Goal: Task Accomplishment & Management: Manage account settings

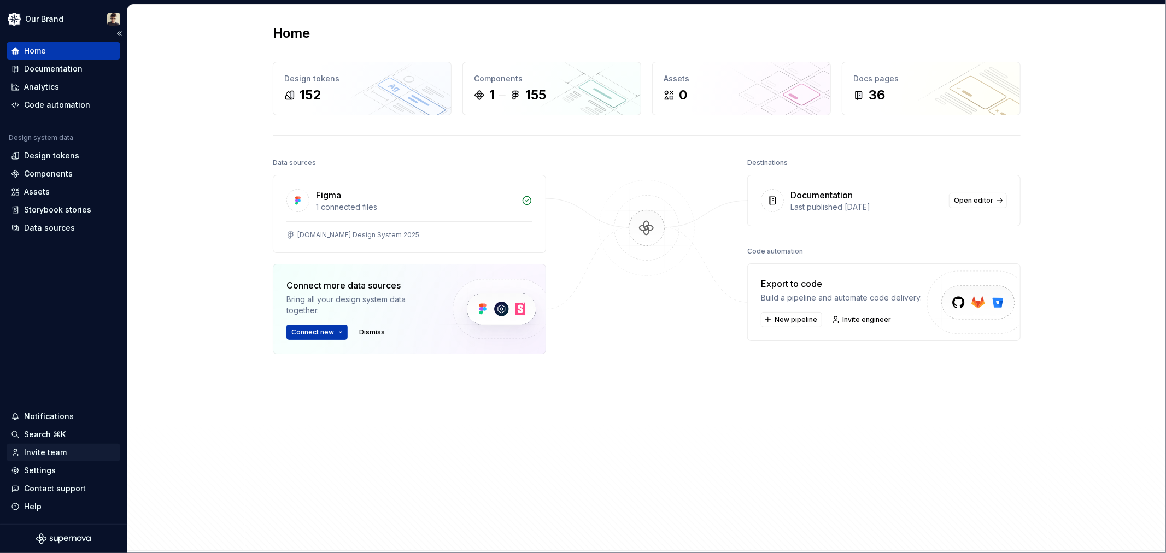
click at [49, 454] on div "Invite team" at bounding box center [45, 452] width 43 height 11
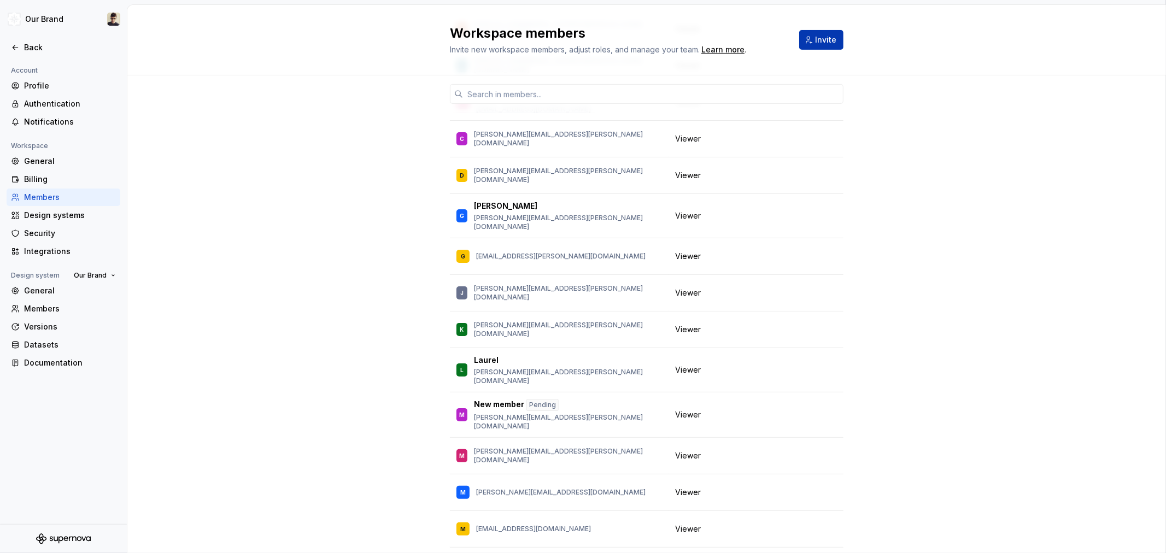
scroll to position [335, 0]
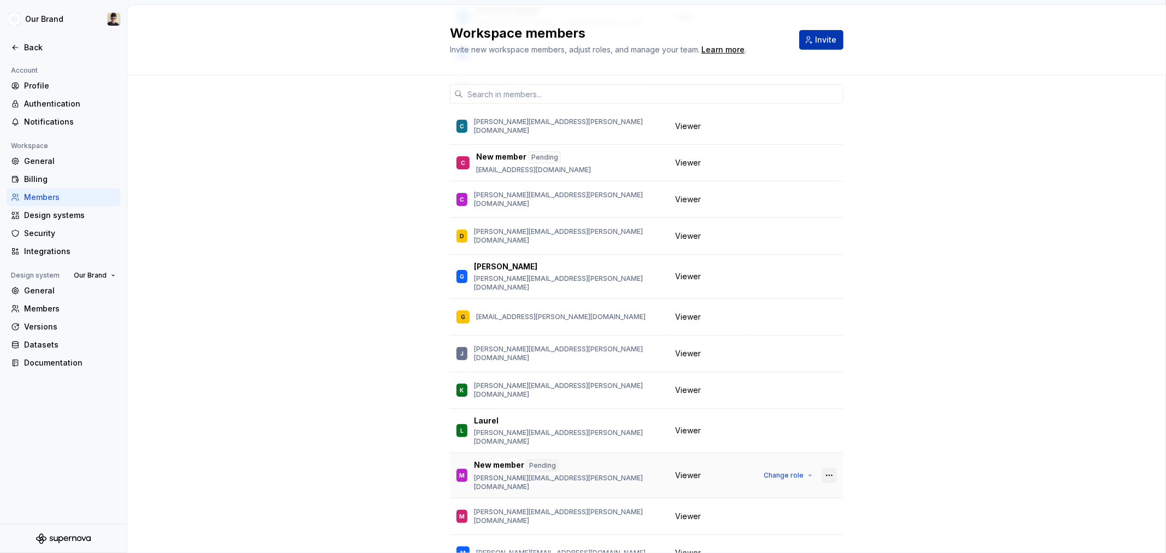
click at [828, 468] on button "button" at bounding box center [829, 475] width 15 height 15
click at [785, 481] on div "Remove from workspace" at bounding box center [758, 486] width 95 height 11
drag, startPoint x: 992, startPoint y: 420, endPoint x: 904, endPoint y: 428, distance: 88.4
click at [830, 468] on button "button" at bounding box center [829, 475] width 15 height 15
click at [793, 460] on div "Send invitation again" at bounding box center [768, 463] width 115 height 11
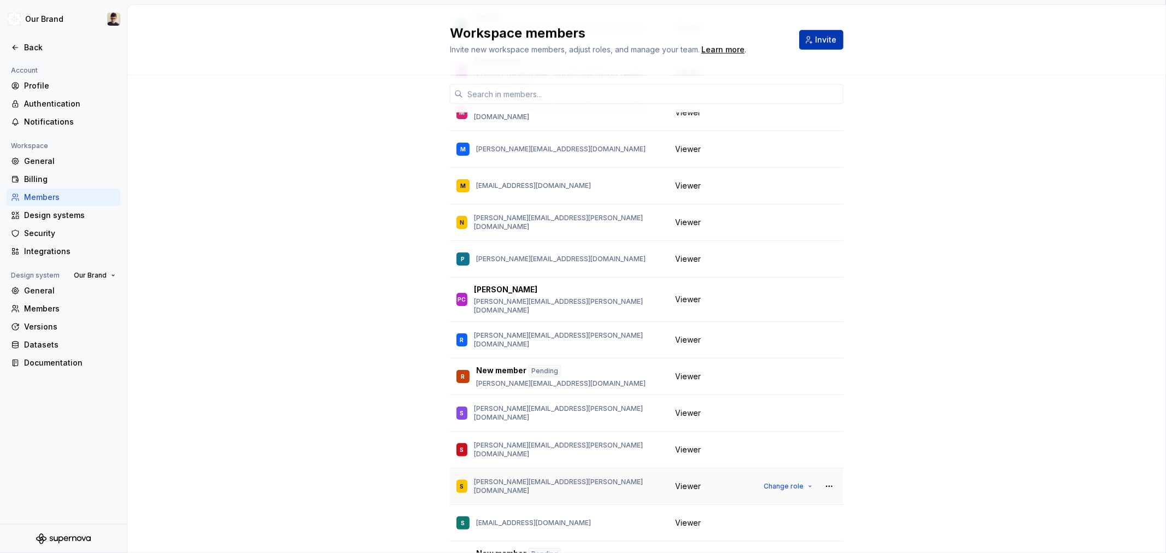
scroll to position [760, 0]
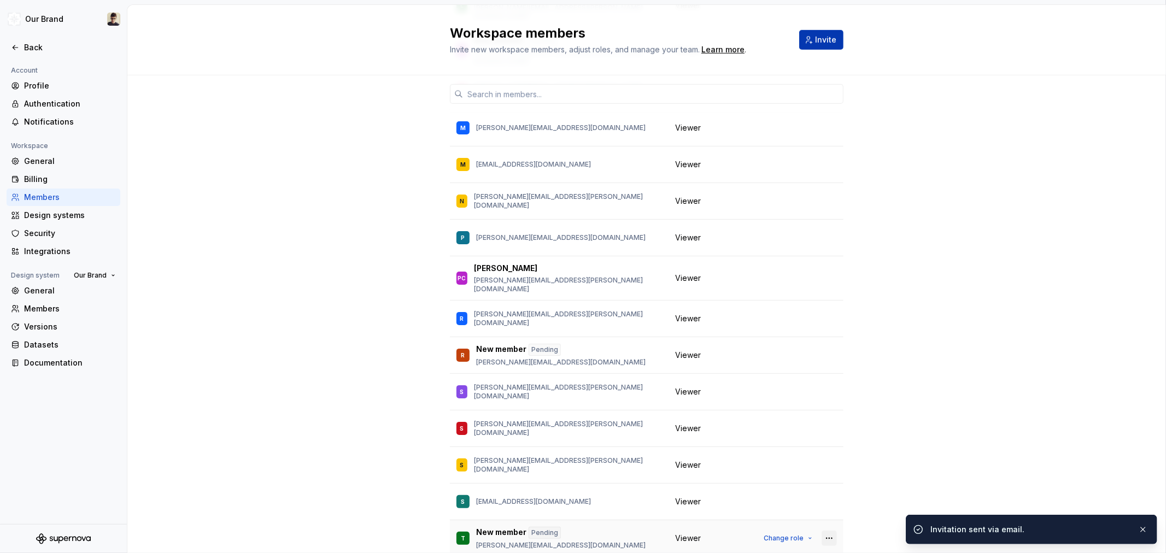
click at [825, 531] on button "button" at bounding box center [829, 538] width 15 height 15
click at [782, 507] on span "Send invitation again" at bounding box center [761, 514] width 137 height 17
click at [822, 348] on button "button" at bounding box center [829, 355] width 15 height 15
click at [774, 332] on div "Send invitation again" at bounding box center [752, 331] width 82 height 11
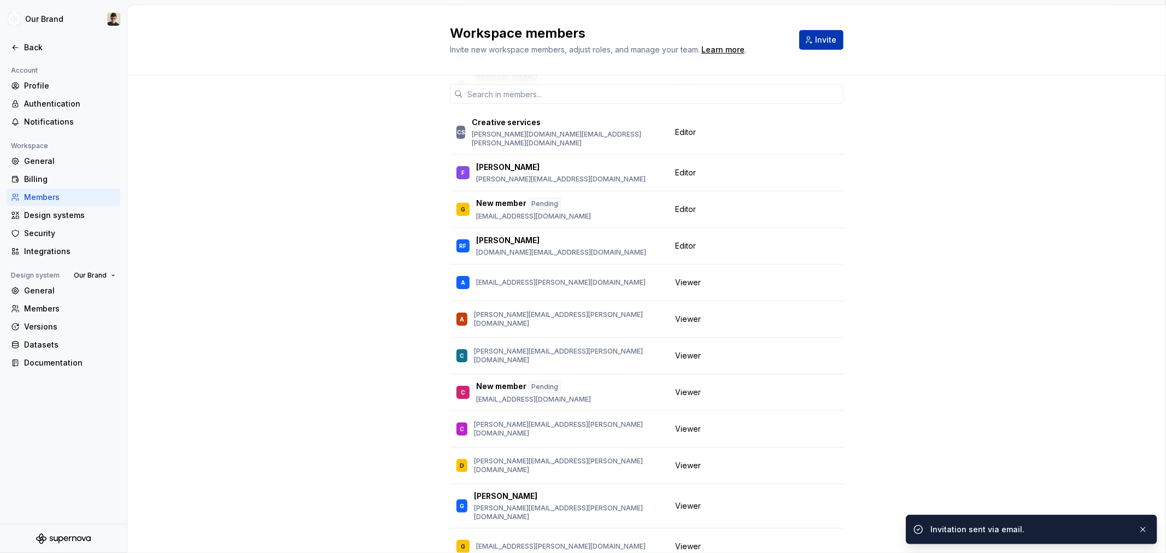
scroll to position [91, 0]
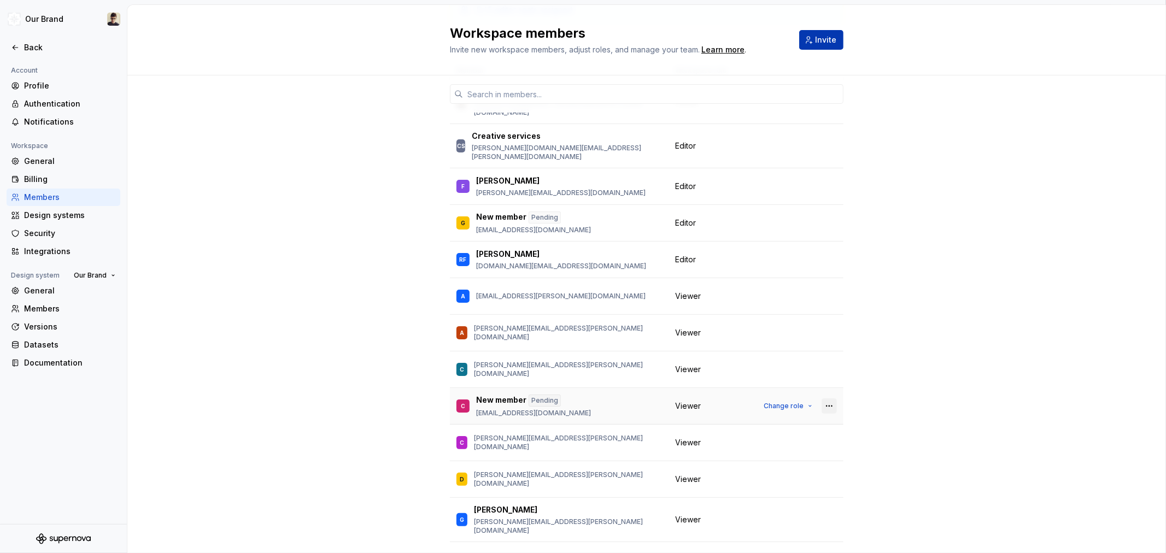
click at [822, 399] on button "button" at bounding box center [829, 406] width 15 height 15
click at [785, 408] on div "Send invitation again" at bounding box center [752, 412] width 82 height 11
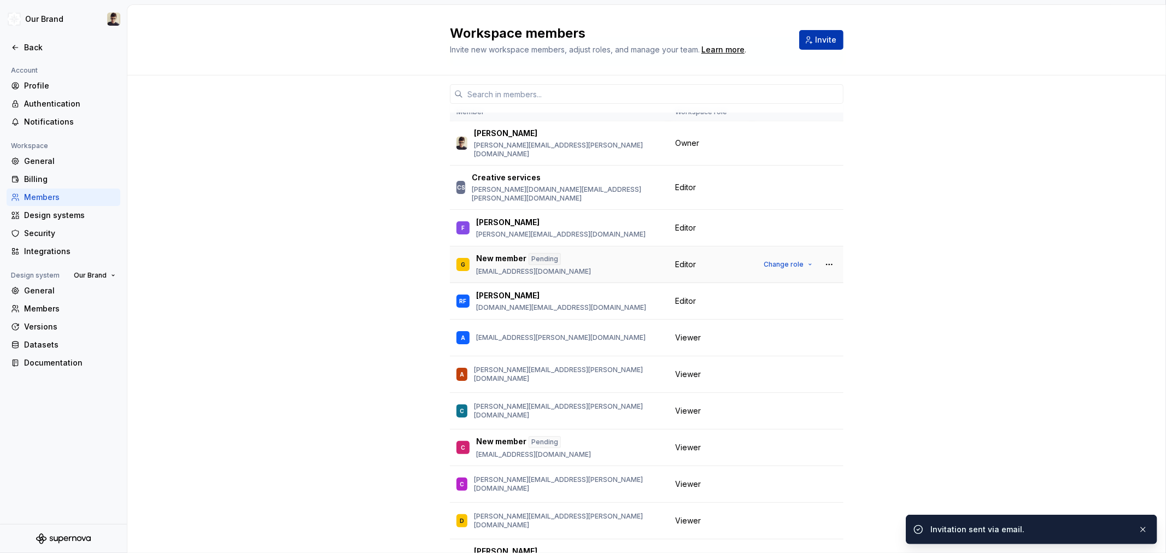
scroll to position [31, 0]
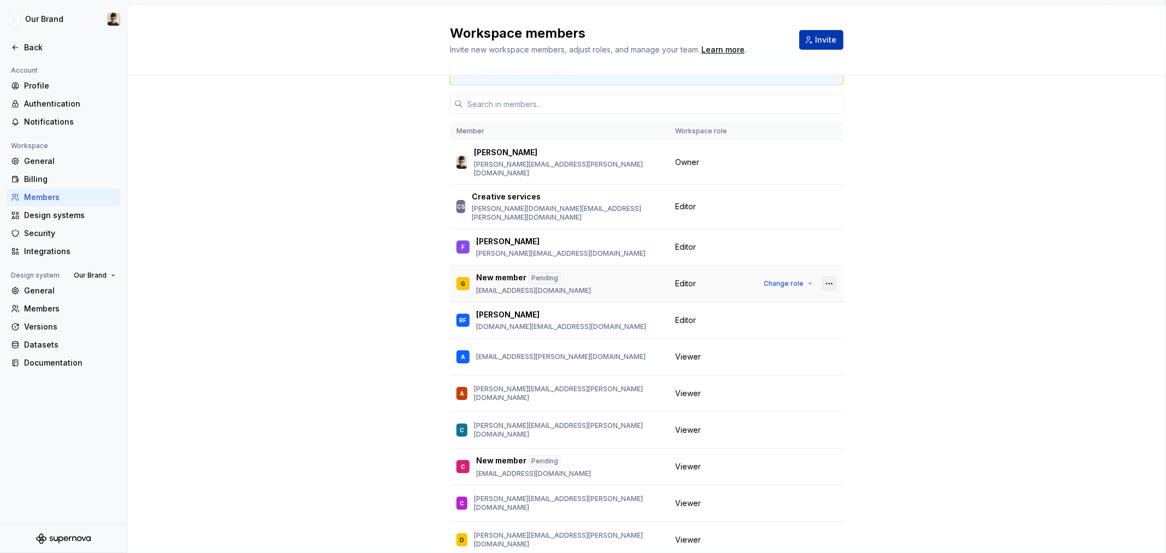
click at [824, 276] on button "button" at bounding box center [829, 283] width 15 height 15
click at [799, 292] on div "Send invitation again" at bounding box center [768, 289] width 115 height 11
